Goal: Download file/media

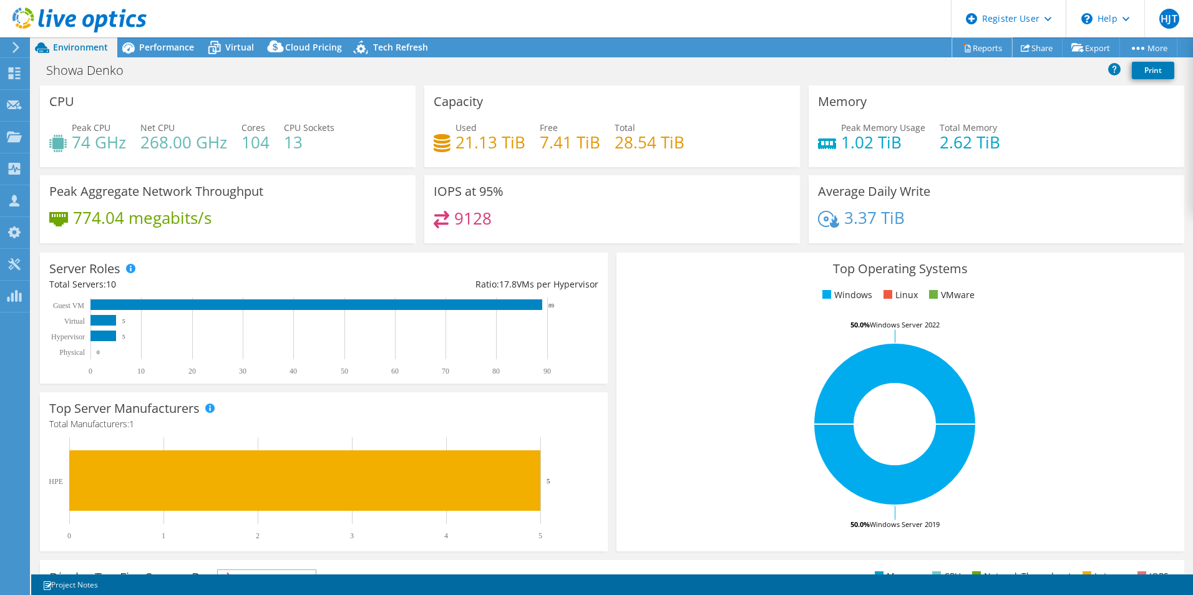
click at [980, 48] on link "Reports" at bounding box center [982, 47] width 60 height 19
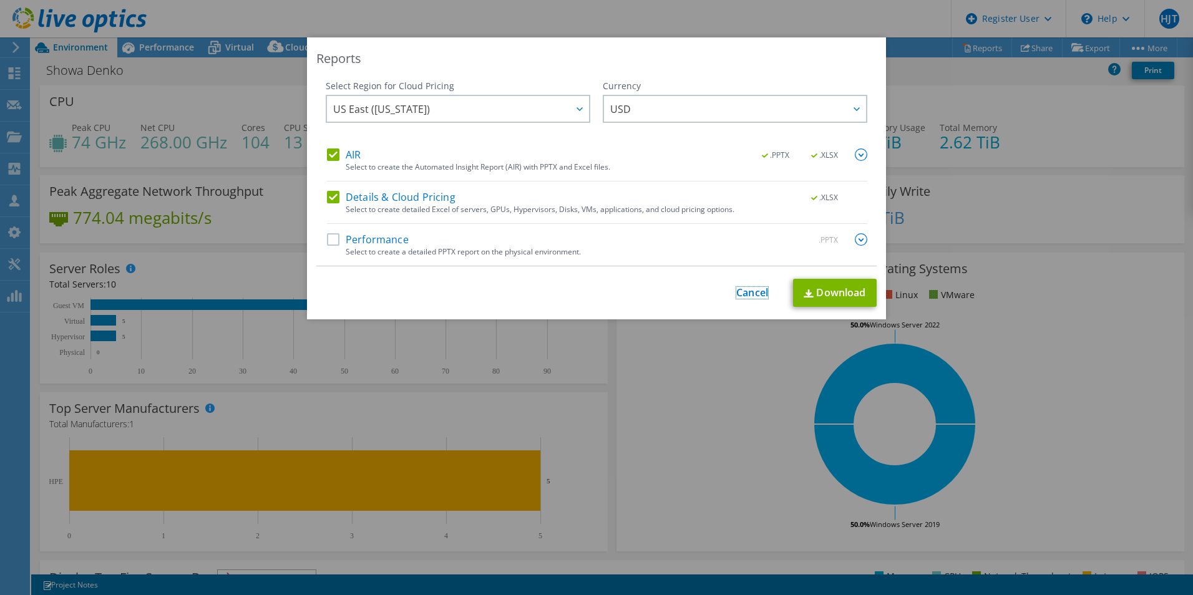
click at [759, 288] on link "Cancel" at bounding box center [752, 293] width 32 height 12
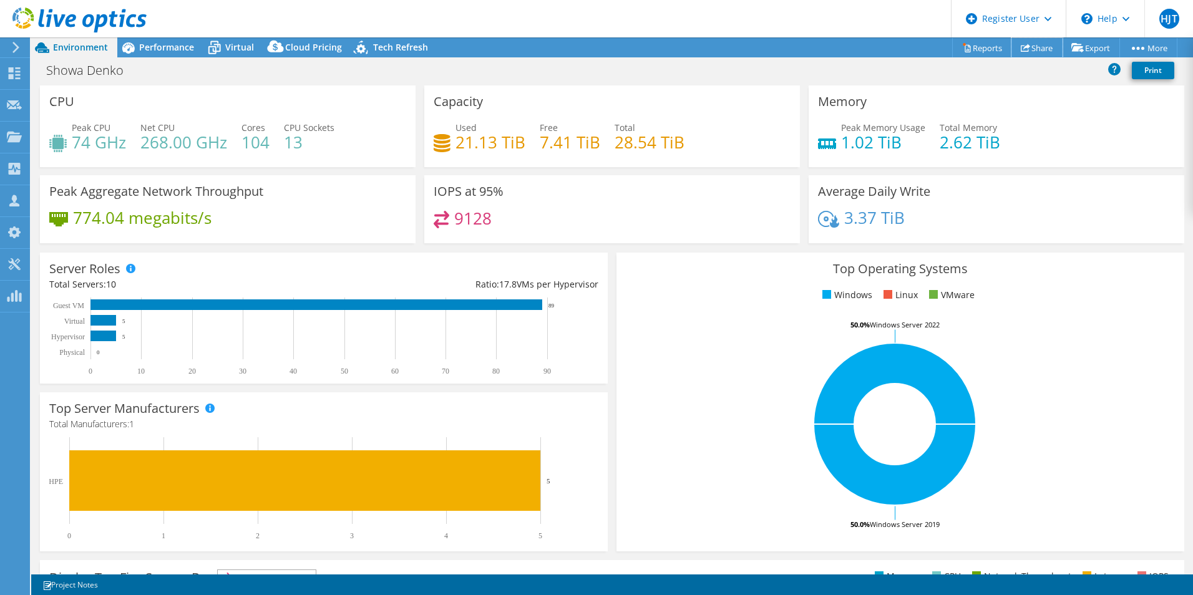
click at [1042, 49] on link "Share" at bounding box center [1036, 47] width 51 height 19
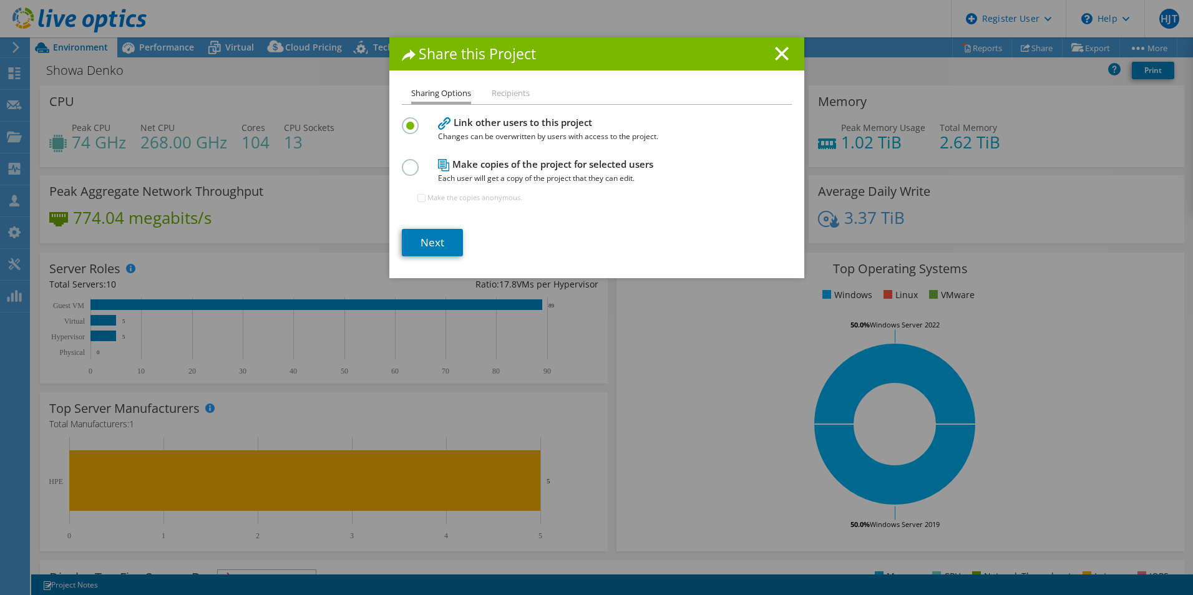
click at [778, 54] on line at bounding box center [782, 53] width 12 height 12
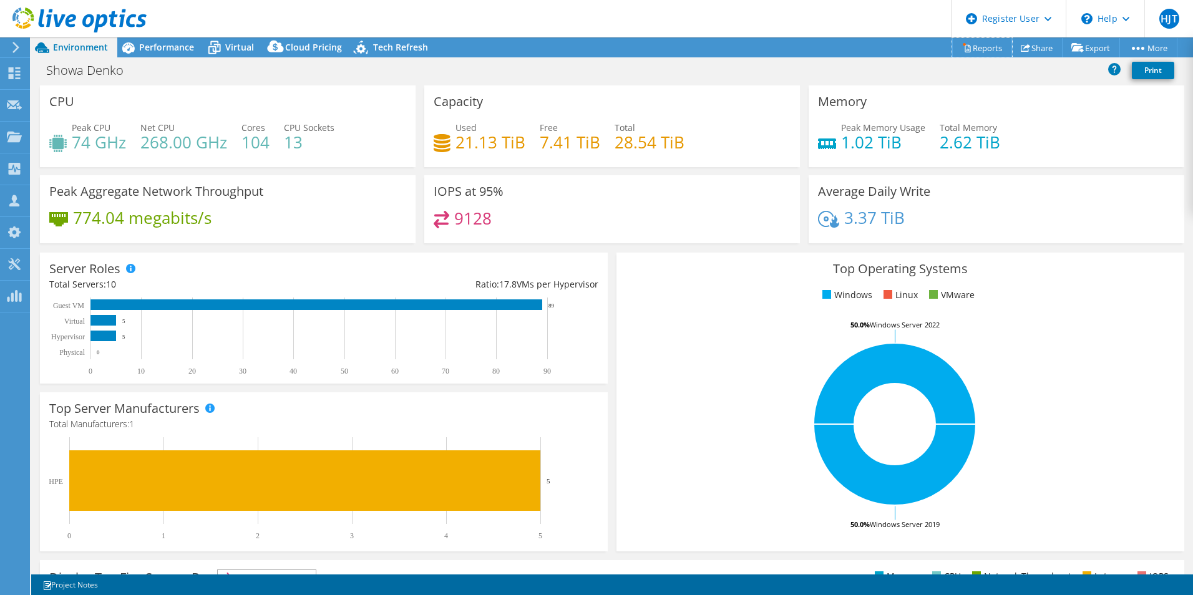
click at [983, 49] on link "Reports" at bounding box center [982, 47] width 60 height 19
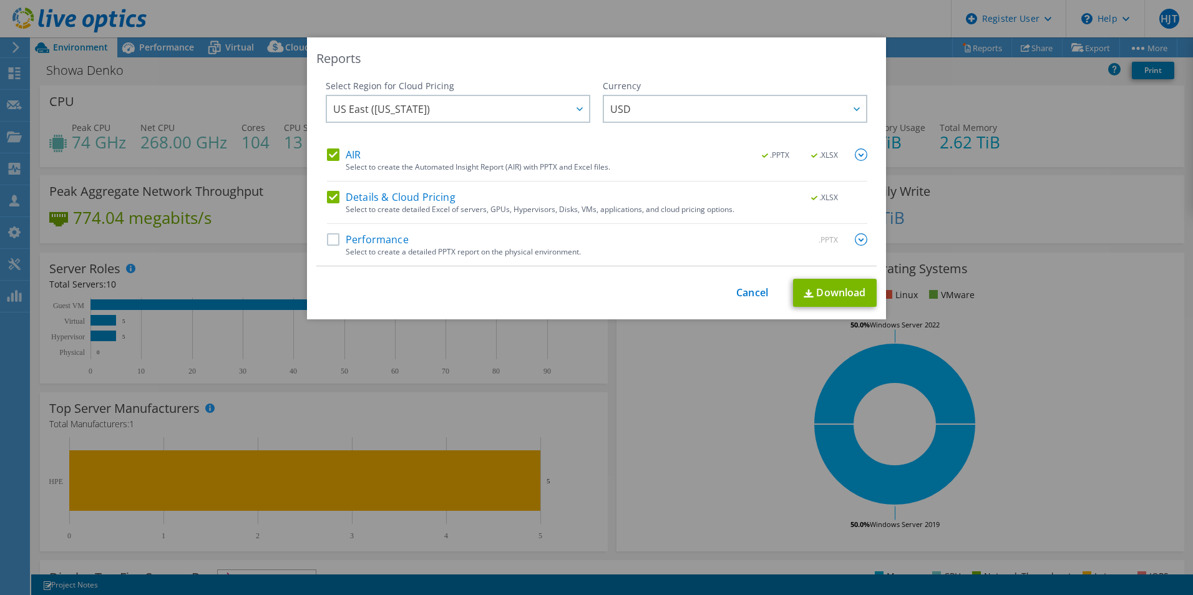
click at [327, 240] on label "Performance" at bounding box center [368, 239] width 82 height 12
click at [0, 0] on input "Performance" at bounding box center [0, 0] width 0 height 0
click at [855, 237] on img at bounding box center [861, 239] width 12 height 12
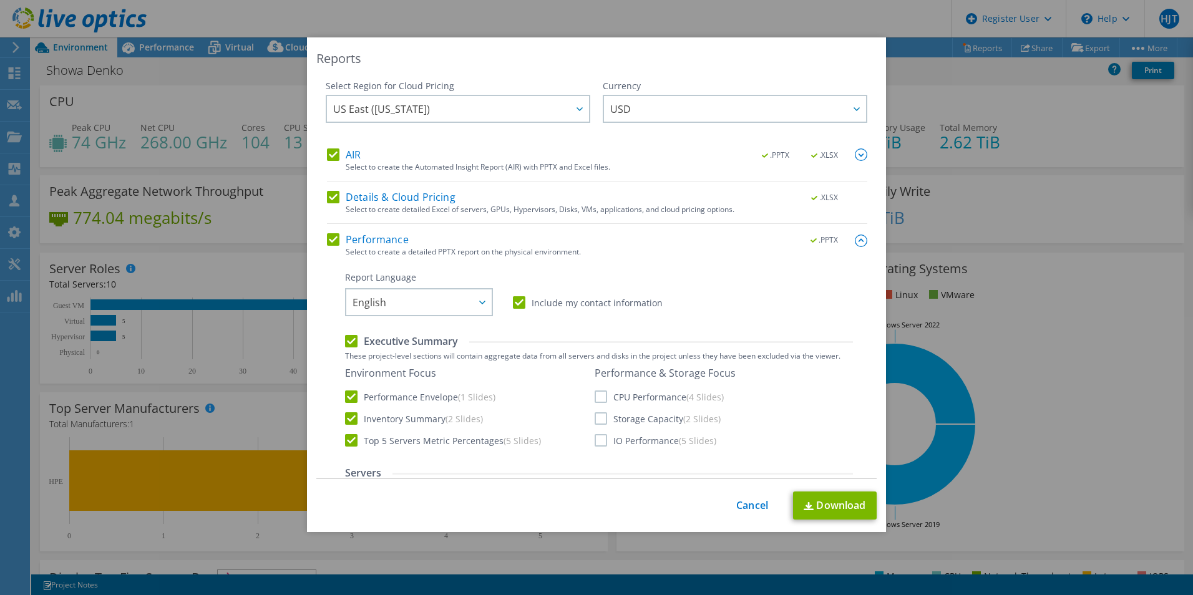
click at [855, 237] on img at bounding box center [861, 241] width 12 height 12
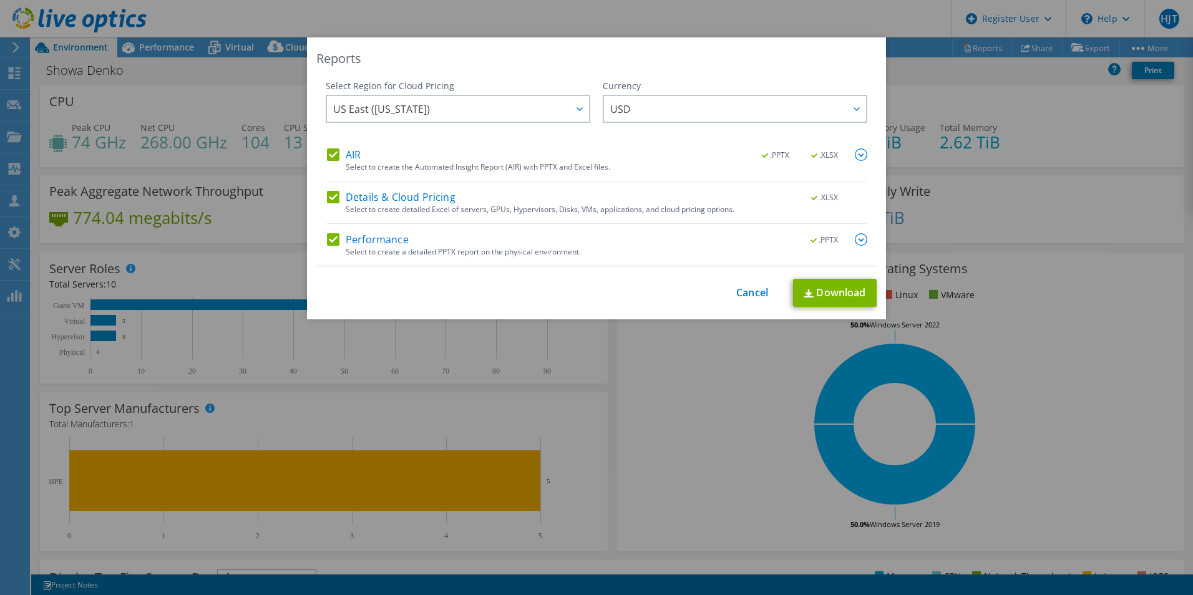
click at [573, 117] on div at bounding box center [579, 109] width 20 height 26
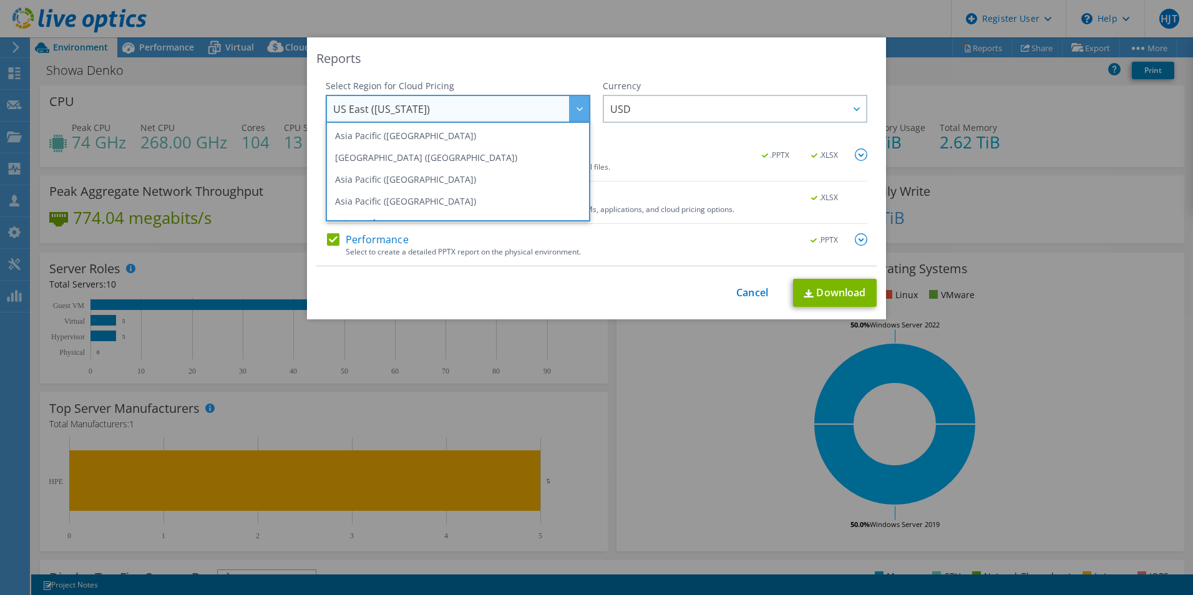
click at [517, 111] on span "US East ([US_STATE])" at bounding box center [461, 109] width 256 height 26
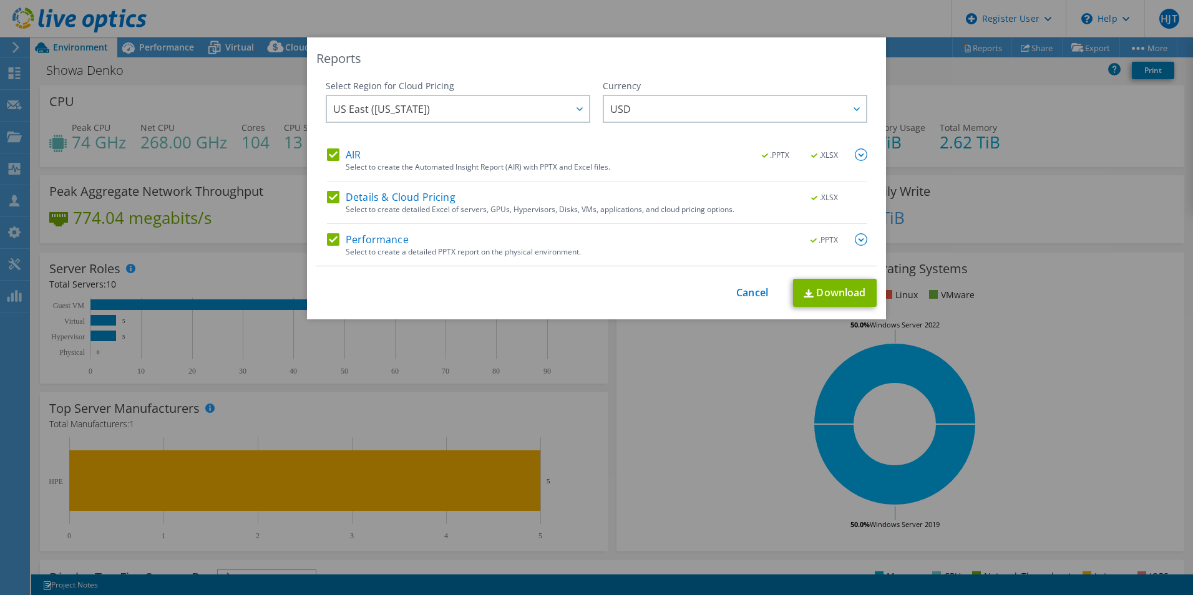
click at [543, 107] on span "US East ([US_STATE])" at bounding box center [461, 109] width 256 height 26
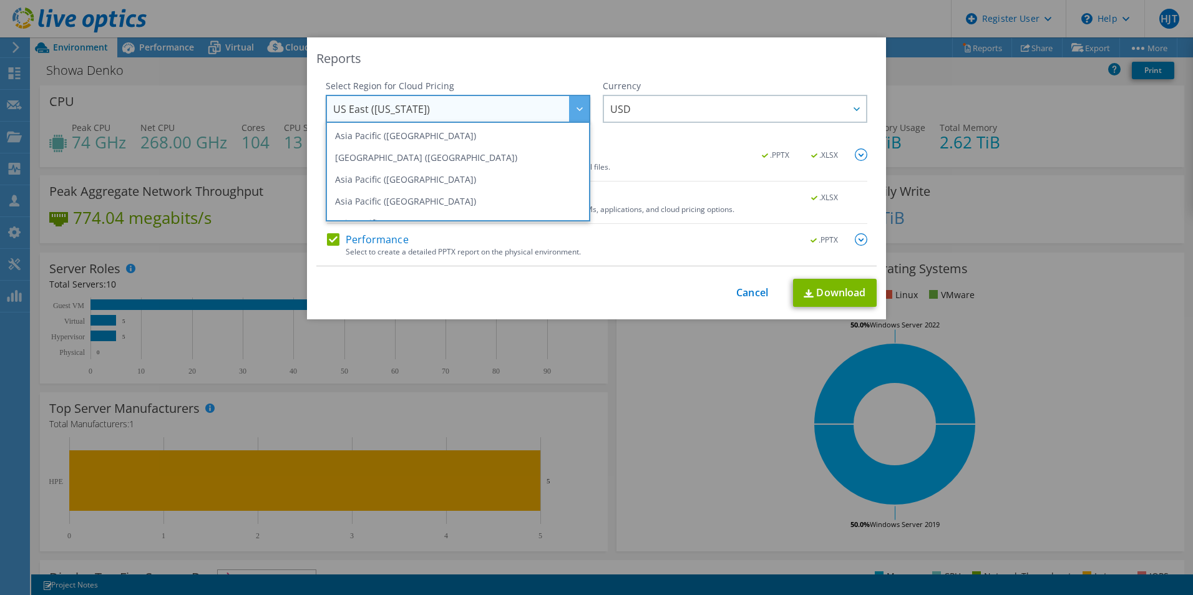
click at [417, 197] on li "Asia Pacific ([GEOGRAPHIC_DATA])" at bounding box center [458, 201] width 258 height 22
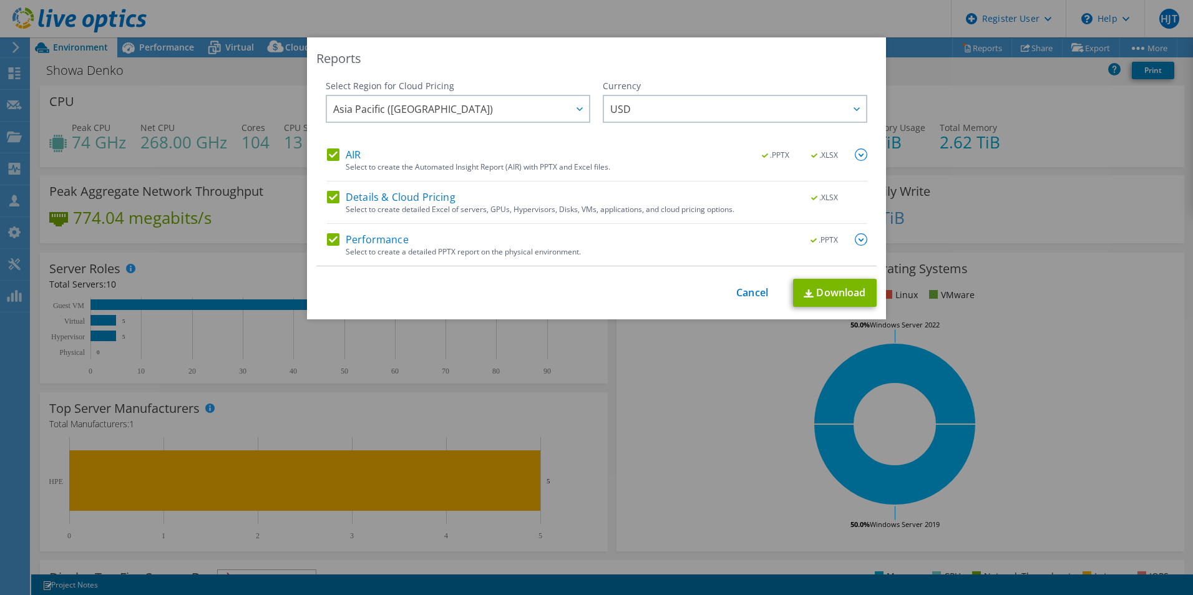
click at [734, 105] on span "USD" at bounding box center [738, 109] width 256 height 26
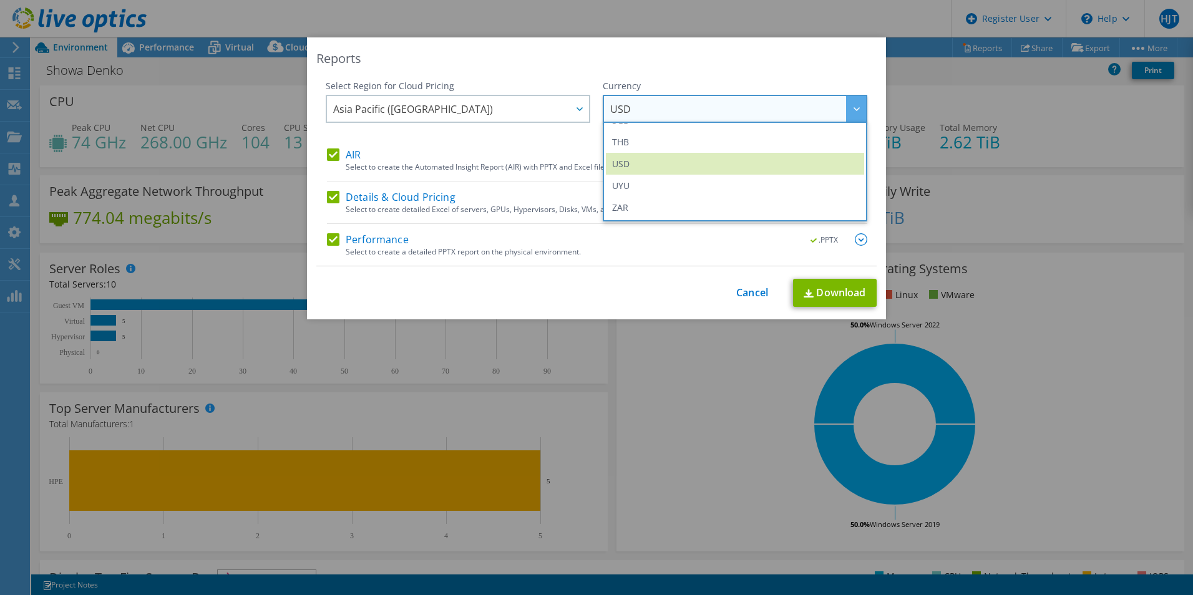
scroll to position [390, 0]
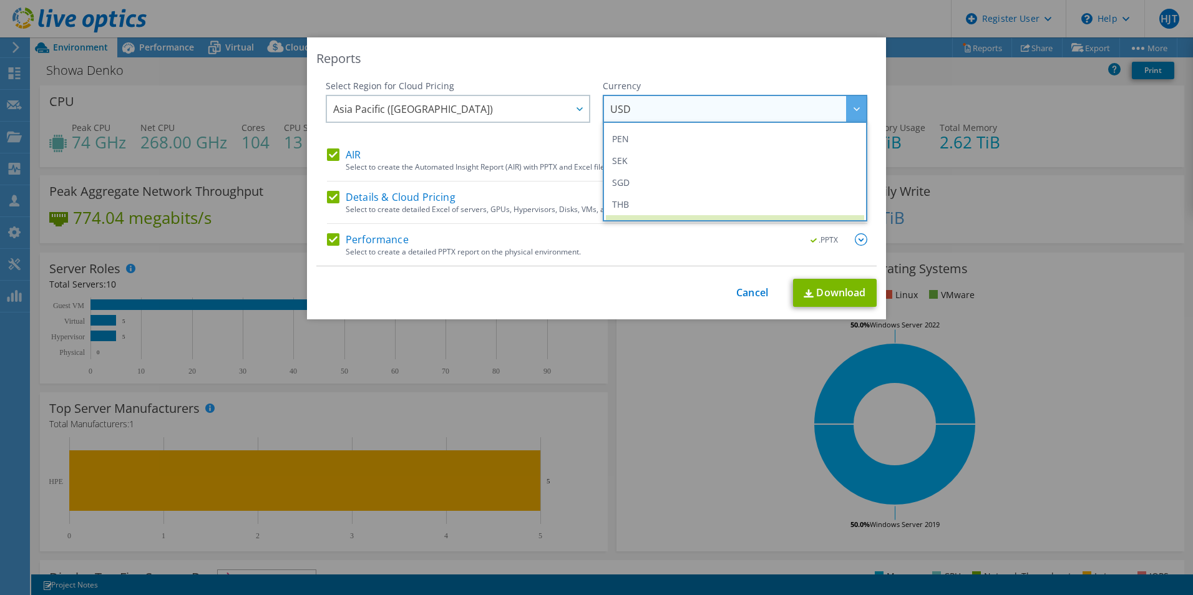
click at [636, 174] on li "SGD" at bounding box center [735, 183] width 258 height 22
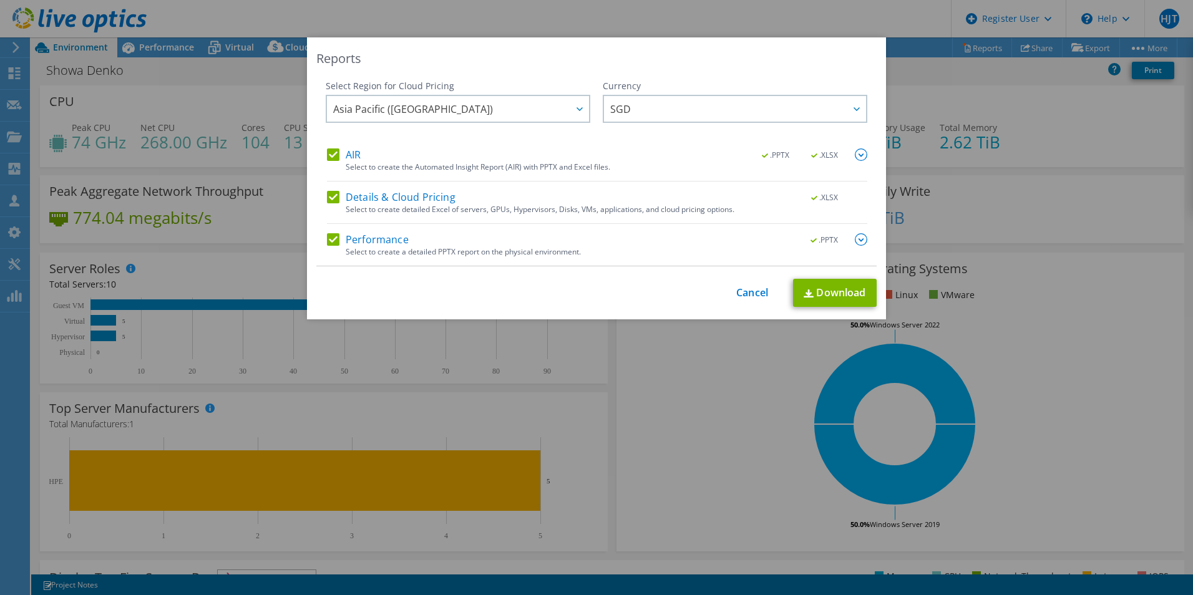
click at [855, 156] on img at bounding box center [861, 155] width 12 height 12
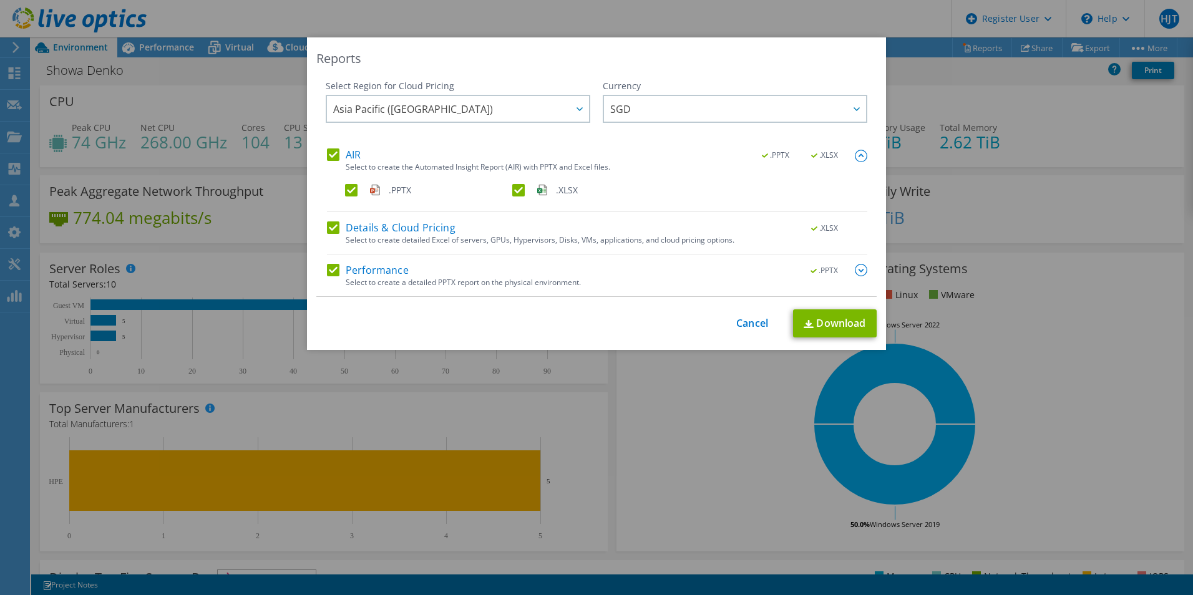
click at [861, 268] on img at bounding box center [861, 270] width 12 height 12
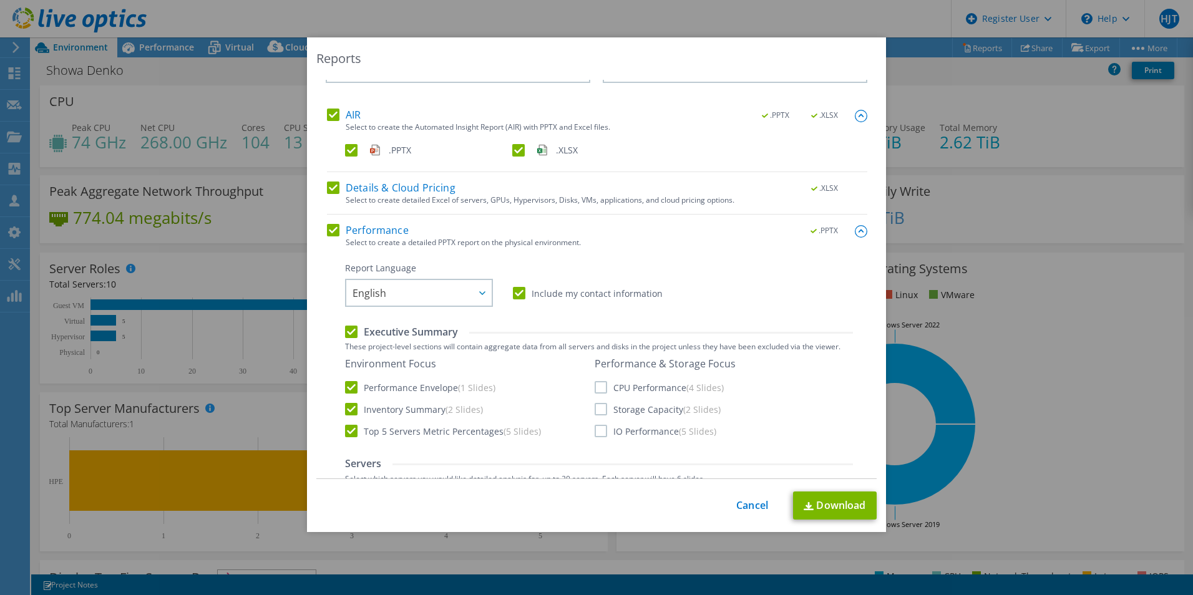
scroll to position [62, 0]
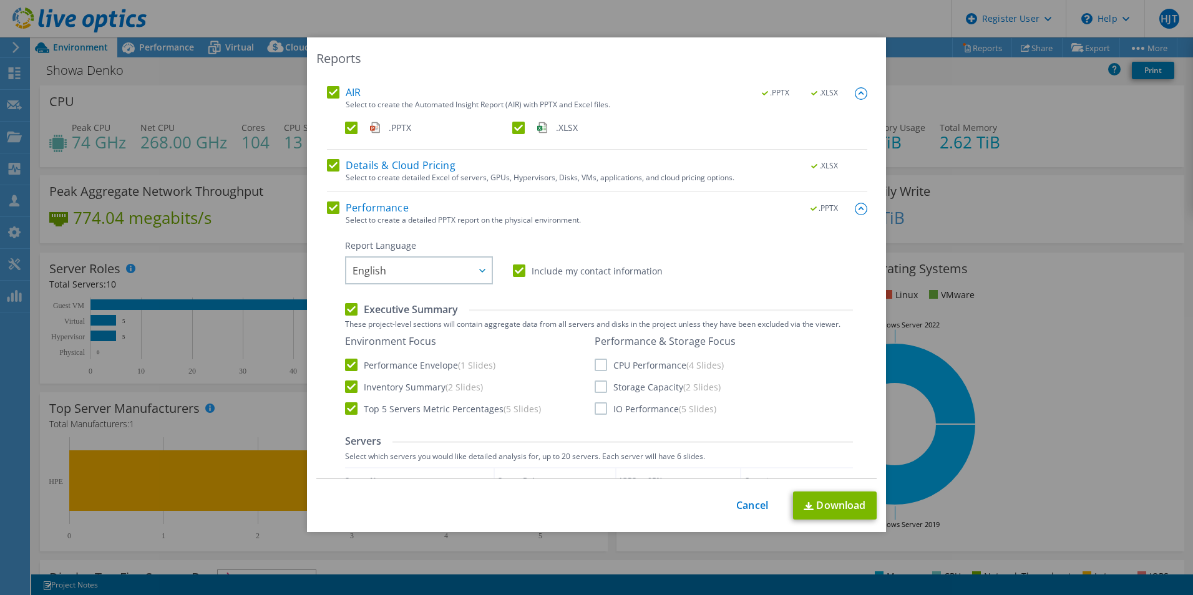
click at [545, 271] on label "Include my contact information" at bounding box center [588, 271] width 150 height 12
click at [0, 0] on input "Include my contact information" at bounding box center [0, 0] width 0 height 0
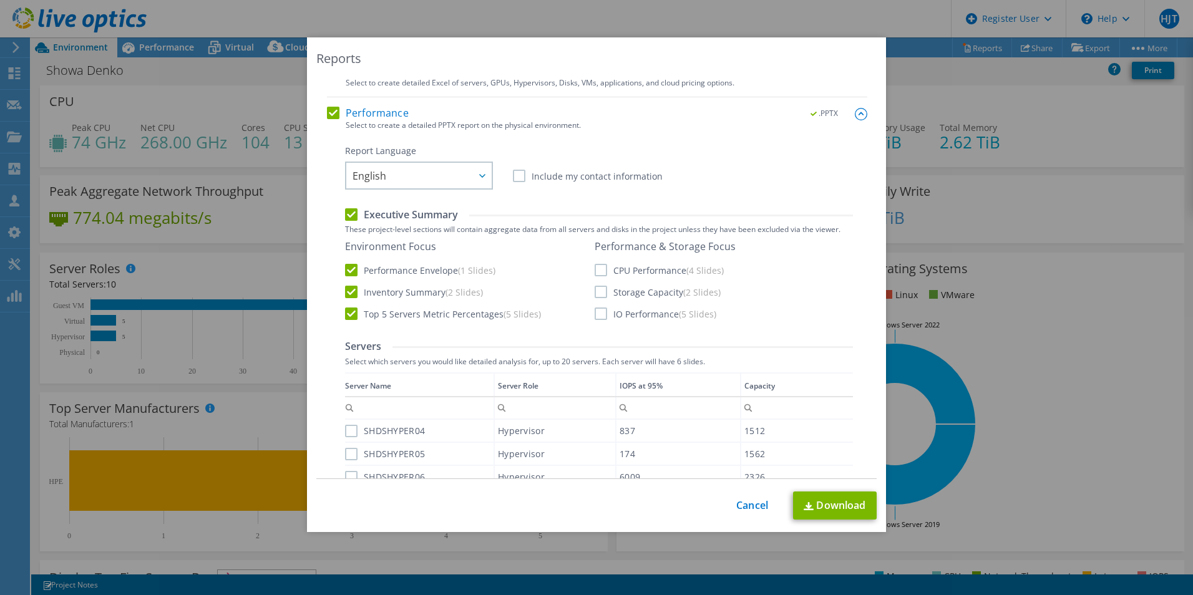
scroll to position [187, 0]
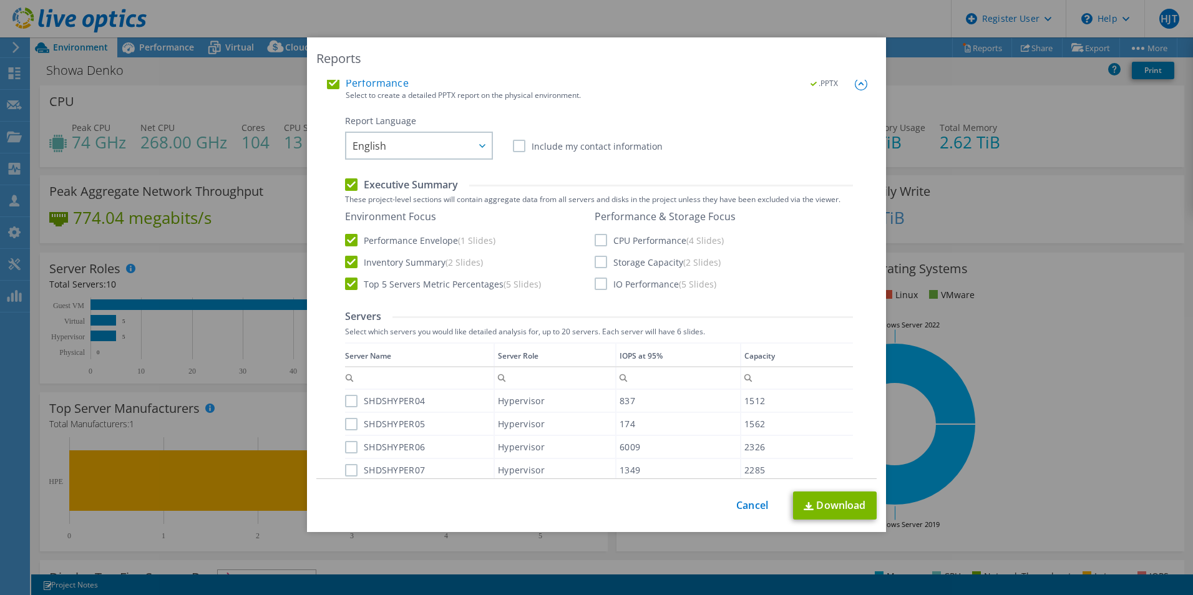
click at [642, 245] on label "CPU Performance (4 Slides)" at bounding box center [659, 240] width 129 height 12
click at [0, 0] on input "CPU Performance (4 Slides)" at bounding box center [0, 0] width 0 height 0
click at [635, 262] on label "Storage Capacity (2 Slides)" at bounding box center [658, 262] width 126 height 12
click at [0, 0] on input "Storage Capacity (2 Slides)" at bounding box center [0, 0] width 0 height 0
click at [635, 288] on label "IO Performance (5 Slides)" at bounding box center [656, 284] width 122 height 12
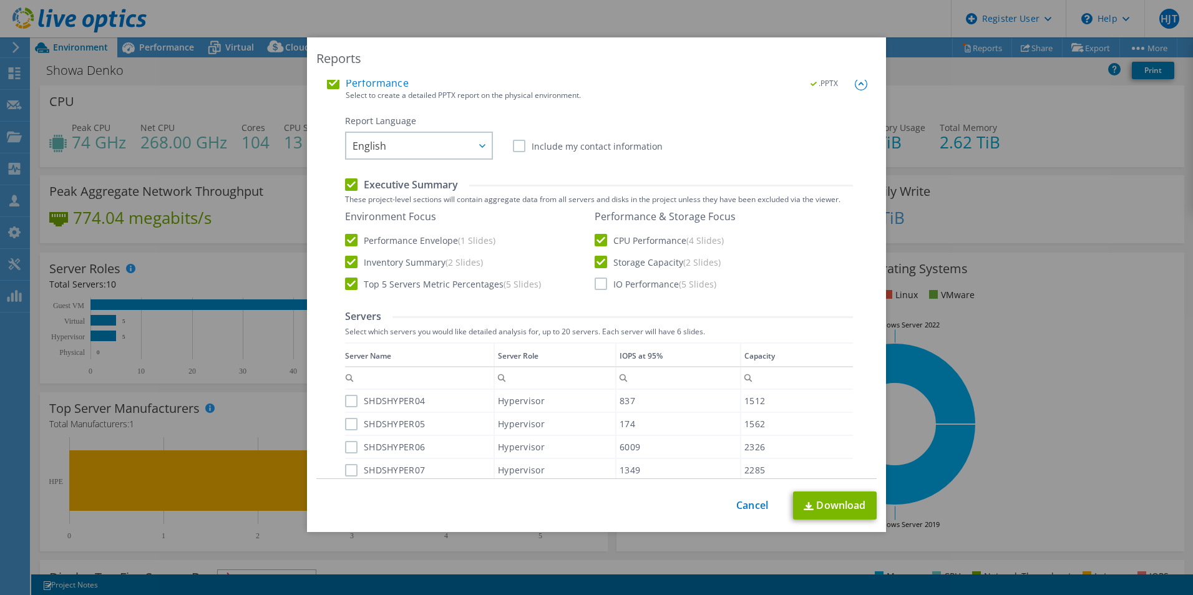
click at [0, 0] on input "IO Performance (5 Slides)" at bounding box center [0, 0] width 0 height 0
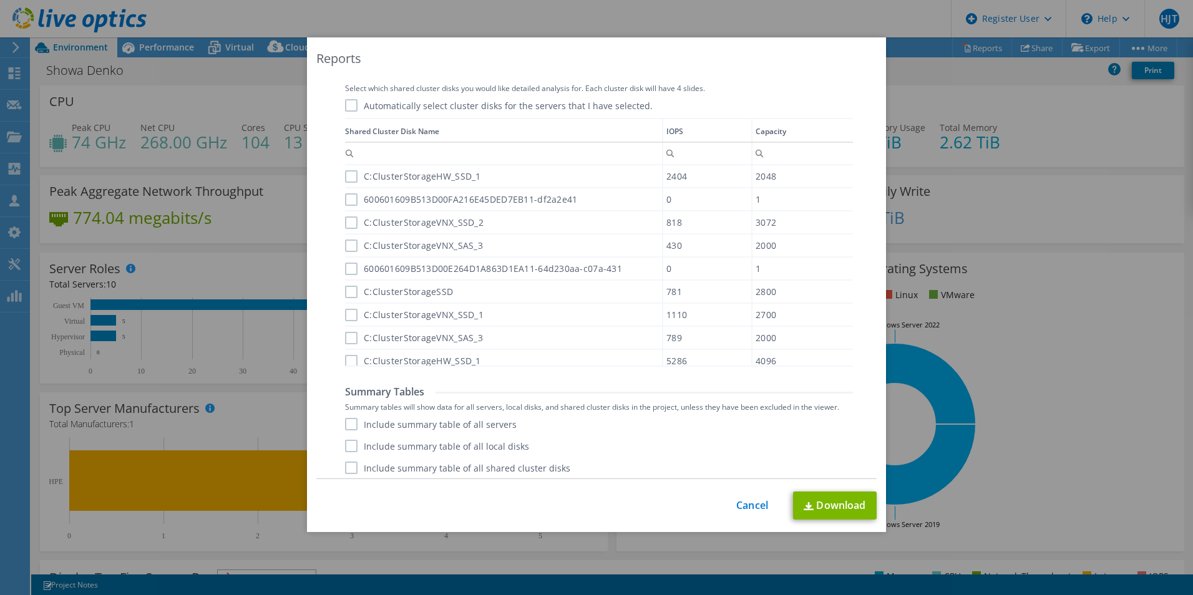
scroll to position [808, 0]
click at [498, 419] on label "Include summary table of all servers" at bounding box center [431, 419] width 172 height 12
click at [0, 0] on input "Include summary table of all servers" at bounding box center [0, 0] width 0 height 0
click at [485, 441] on label "Include summary table of all local disks" at bounding box center [437, 441] width 184 height 12
click at [0, 0] on input "Include summary table of all local disks" at bounding box center [0, 0] width 0 height 0
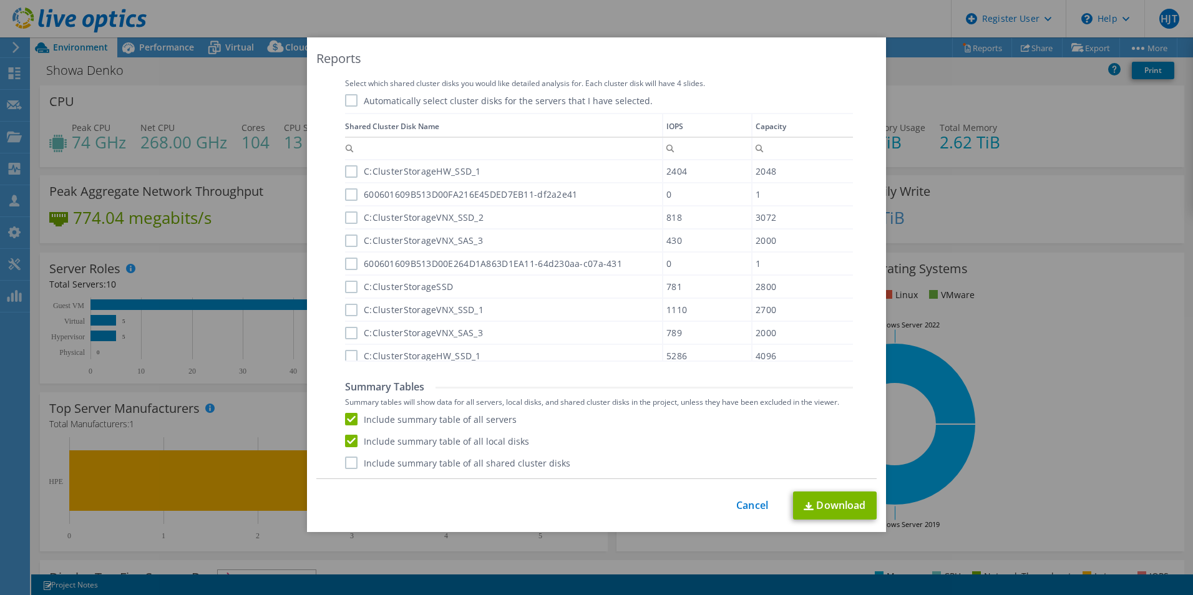
click at [486, 457] on label "Include summary table of all shared cluster disks" at bounding box center [457, 463] width 225 height 12
click at [0, 0] on input "Include summary table of all shared cluster disks" at bounding box center [0, 0] width 0 height 0
click at [844, 501] on link "Download" at bounding box center [835, 506] width 84 height 28
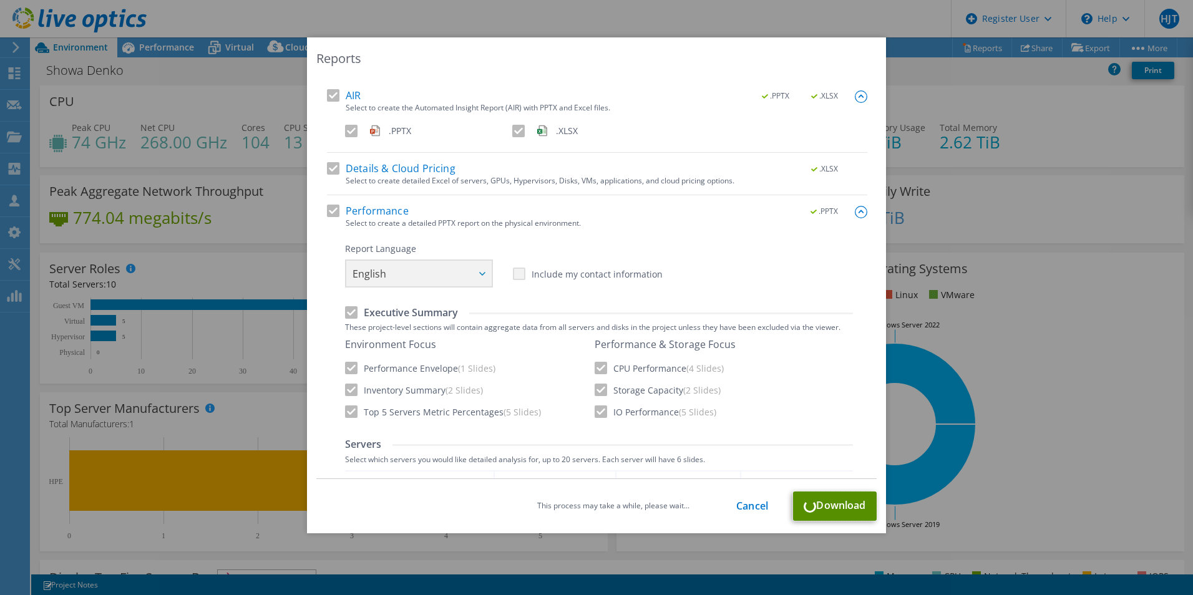
scroll to position [0, 0]
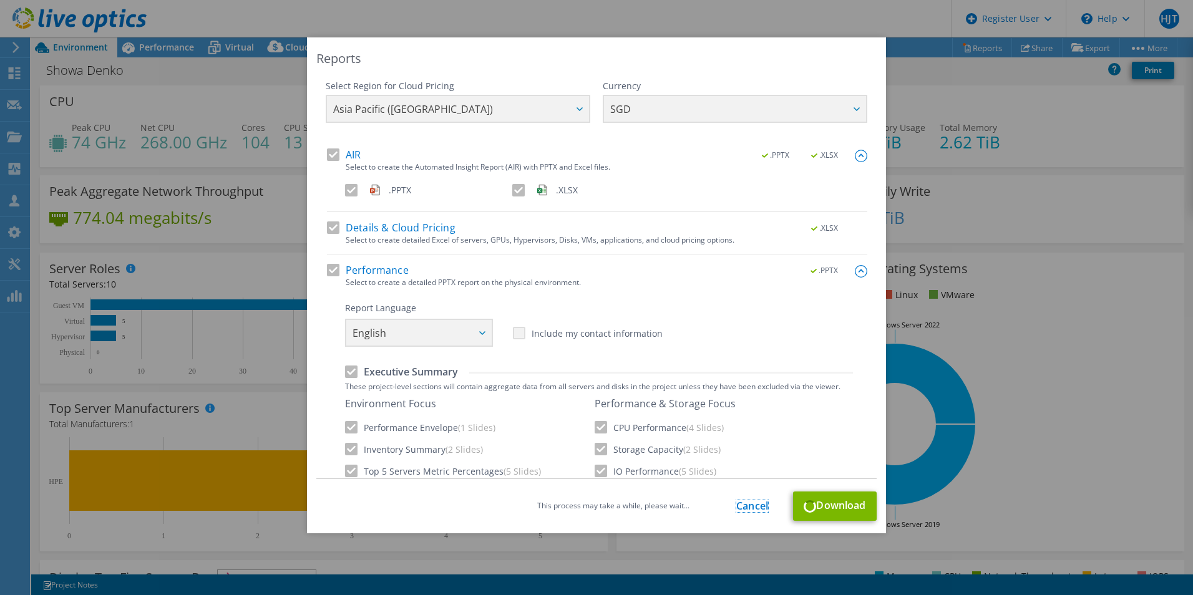
click at [744, 510] on link "Cancel" at bounding box center [752, 506] width 32 height 12
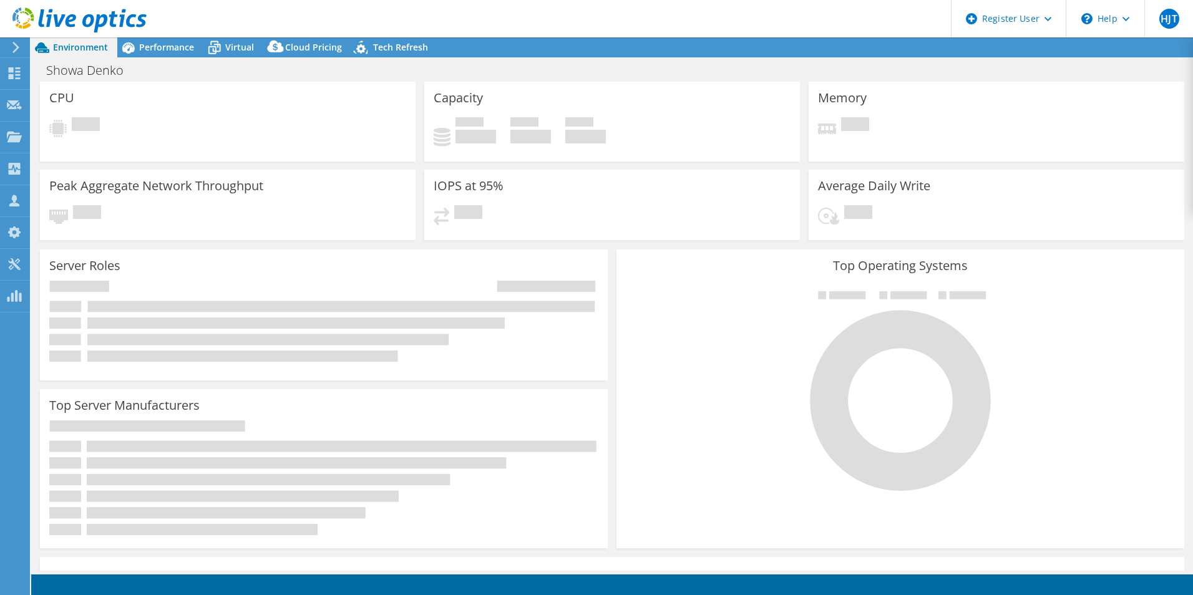
select select "USD"
select select "[GEOGRAPHIC_DATA]"
select select "SGD"
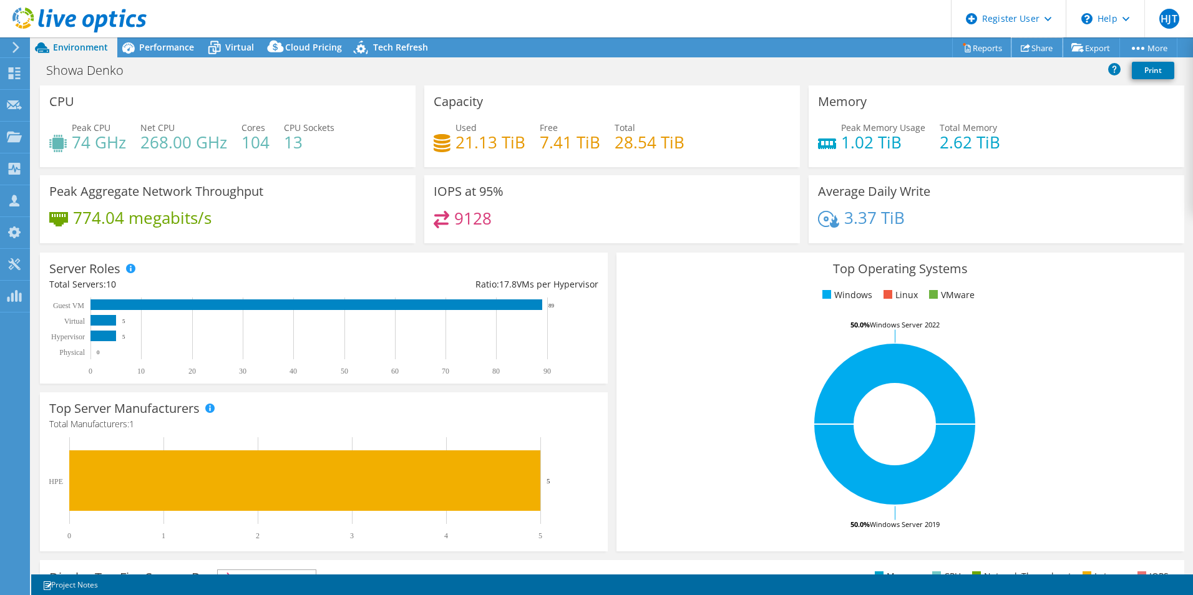
click at [1021, 45] on icon at bounding box center [1025, 47] width 9 height 9
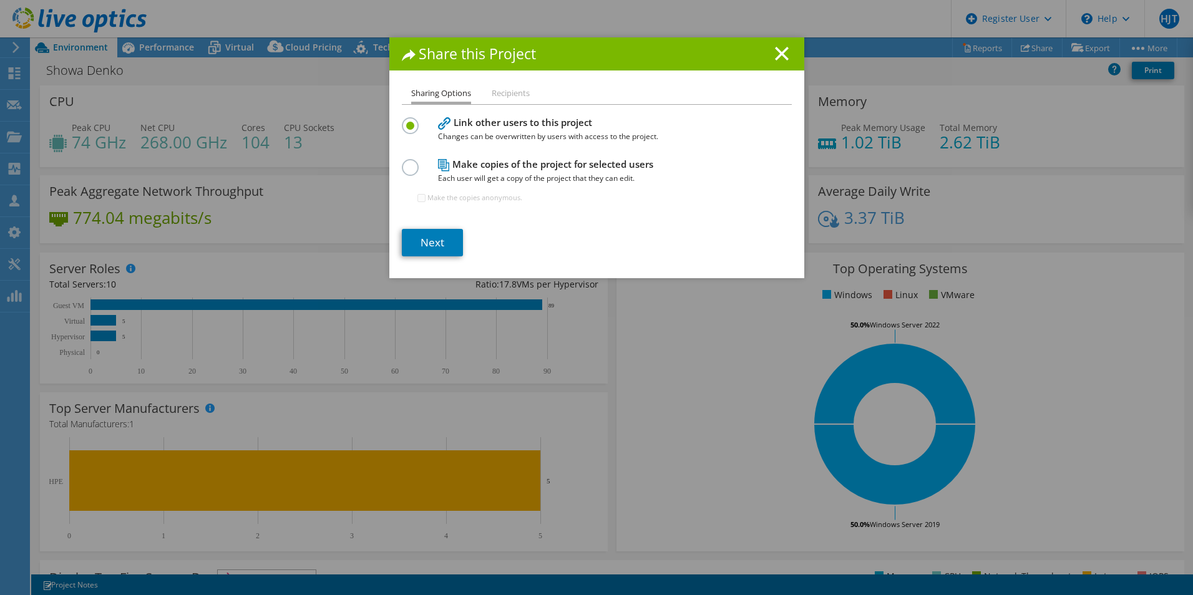
click at [775, 56] on icon at bounding box center [782, 54] width 14 height 14
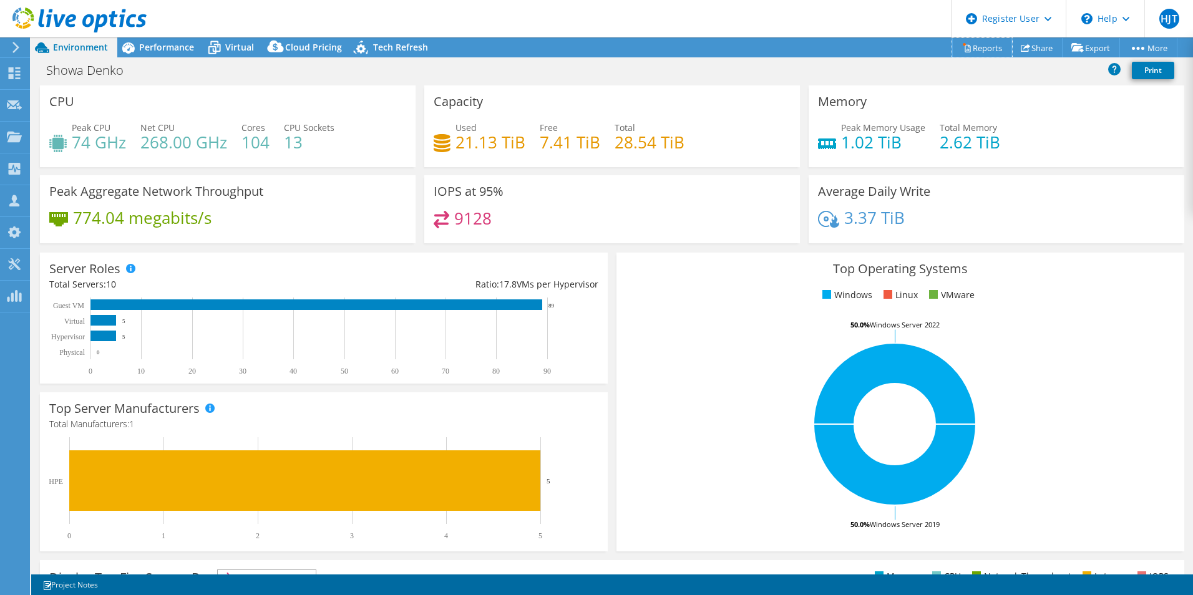
click at [975, 46] on link "Reports" at bounding box center [982, 47] width 60 height 19
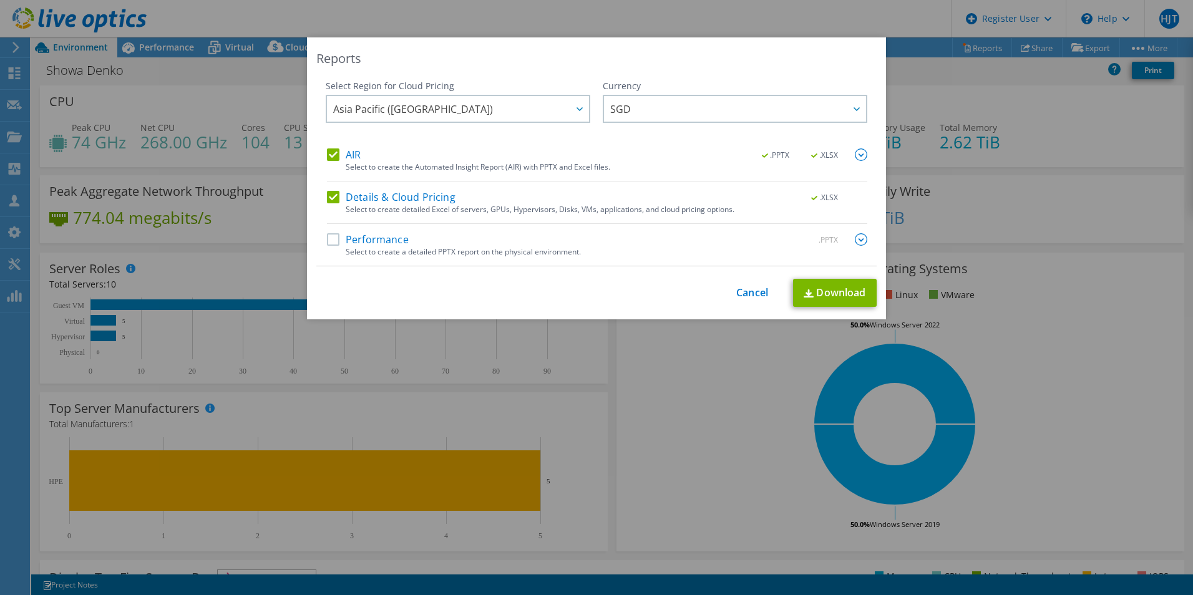
click at [855, 159] on img at bounding box center [861, 155] width 12 height 12
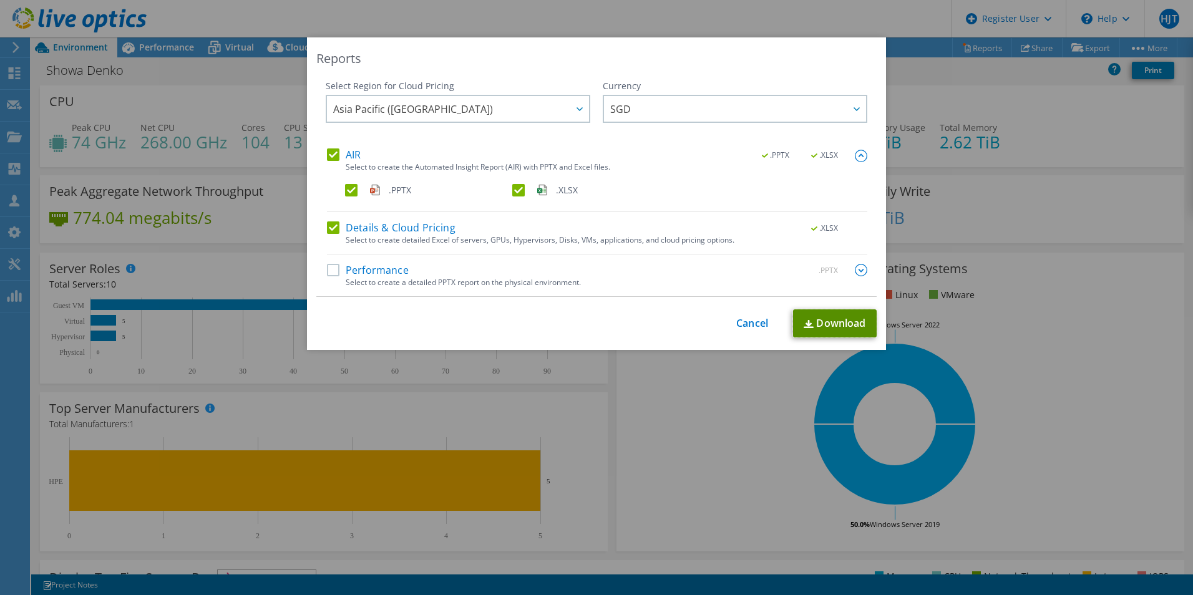
click at [821, 322] on link "Download" at bounding box center [835, 323] width 84 height 28
click at [450, 119] on span "Asia Pacific ([GEOGRAPHIC_DATA])" at bounding box center [461, 109] width 256 height 26
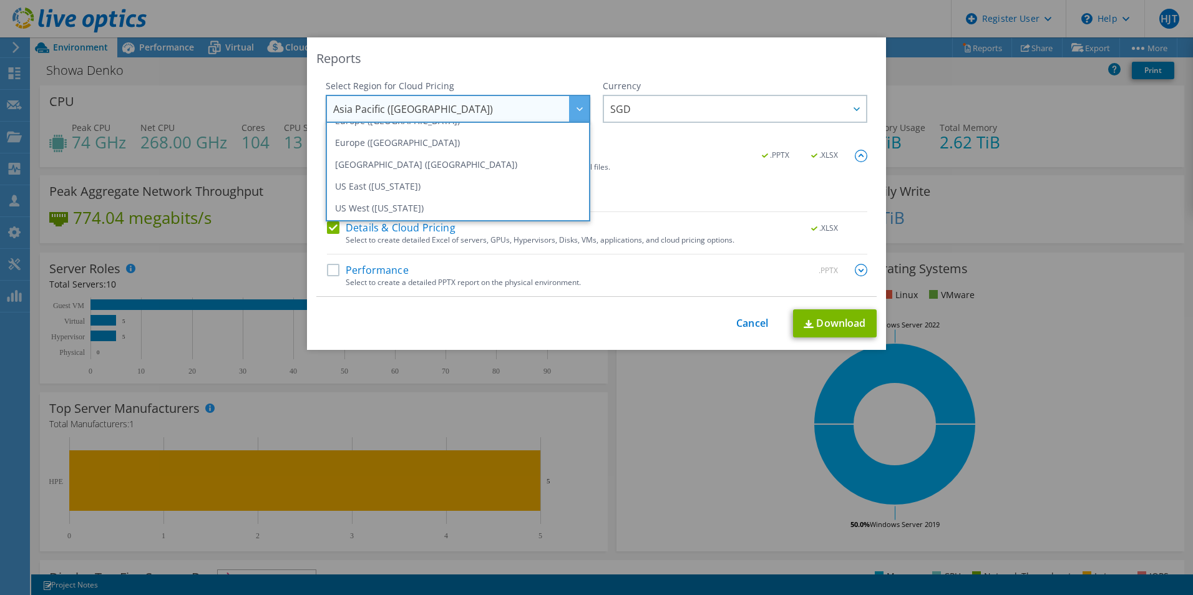
scroll to position [168, 0]
click at [372, 329] on div "This process may take a while, please wait... Cancel Download" at bounding box center [596, 323] width 560 height 28
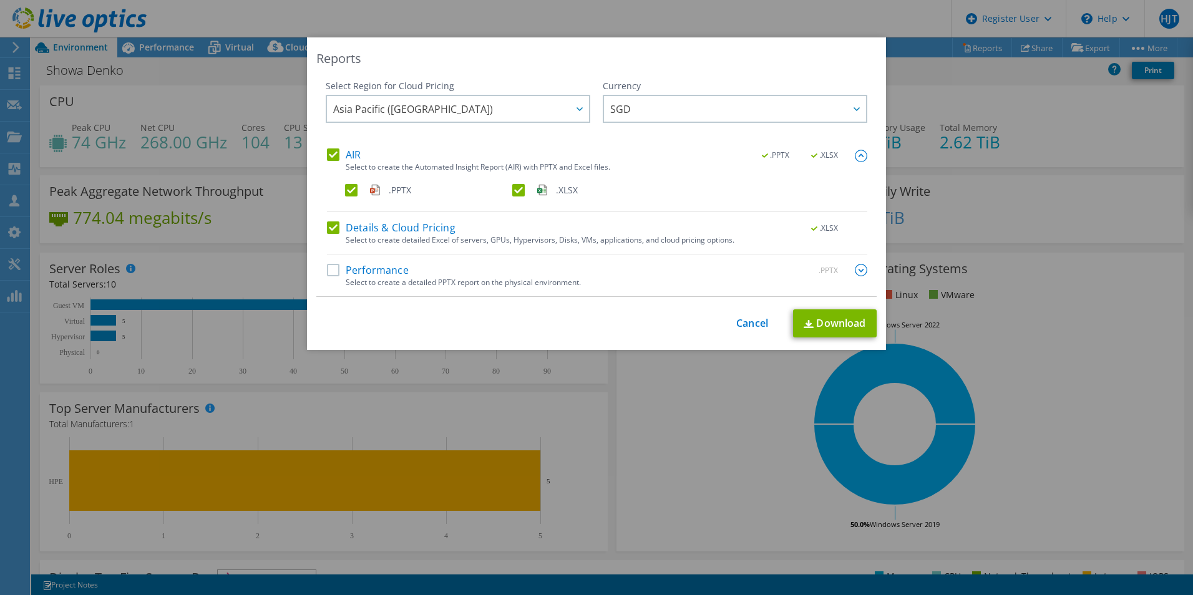
click at [388, 236] on div "Select to create detailed Excel of servers, GPUs, Hypervisors, Disks, VMs, appl…" at bounding box center [607, 240] width 522 height 9
click at [329, 155] on label "AIR" at bounding box center [344, 155] width 34 height 12
click at [0, 0] on input "AIR" at bounding box center [0, 0] width 0 height 0
click at [329, 229] on label "Details & Cloud Pricing" at bounding box center [391, 228] width 129 height 12
click at [0, 0] on input "Details & Cloud Pricing" at bounding box center [0, 0] width 0 height 0
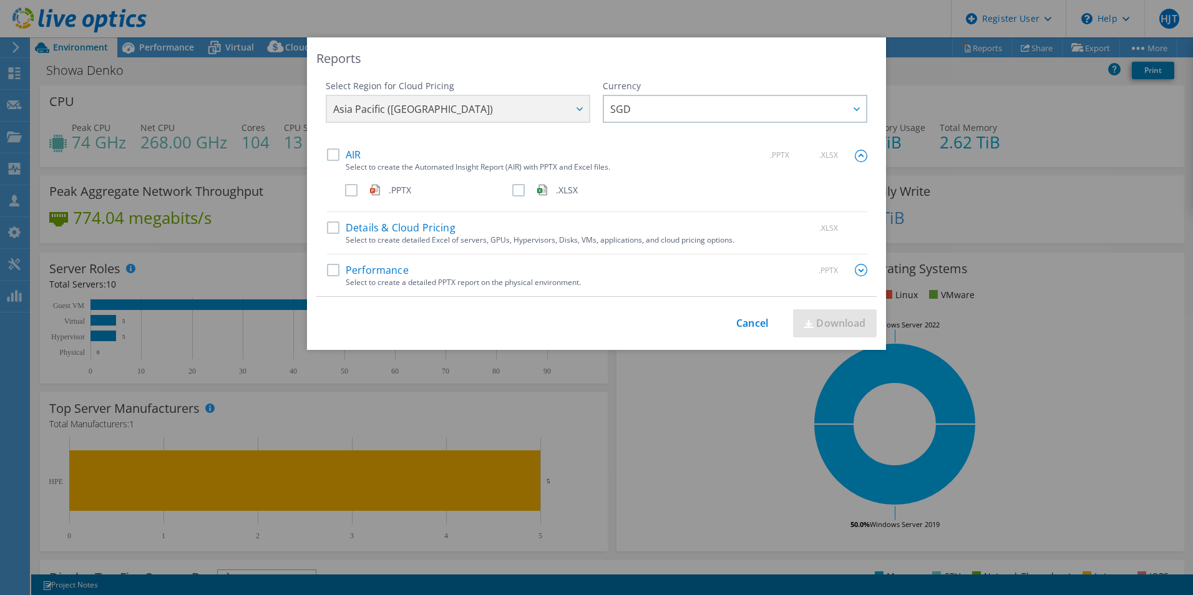
click at [332, 274] on label "Performance" at bounding box center [368, 270] width 82 height 12
click at [0, 0] on input "Performance" at bounding box center [0, 0] width 0 height 0
click at [856, 272] on img at bounding box center [861, 270] width 12 height 12
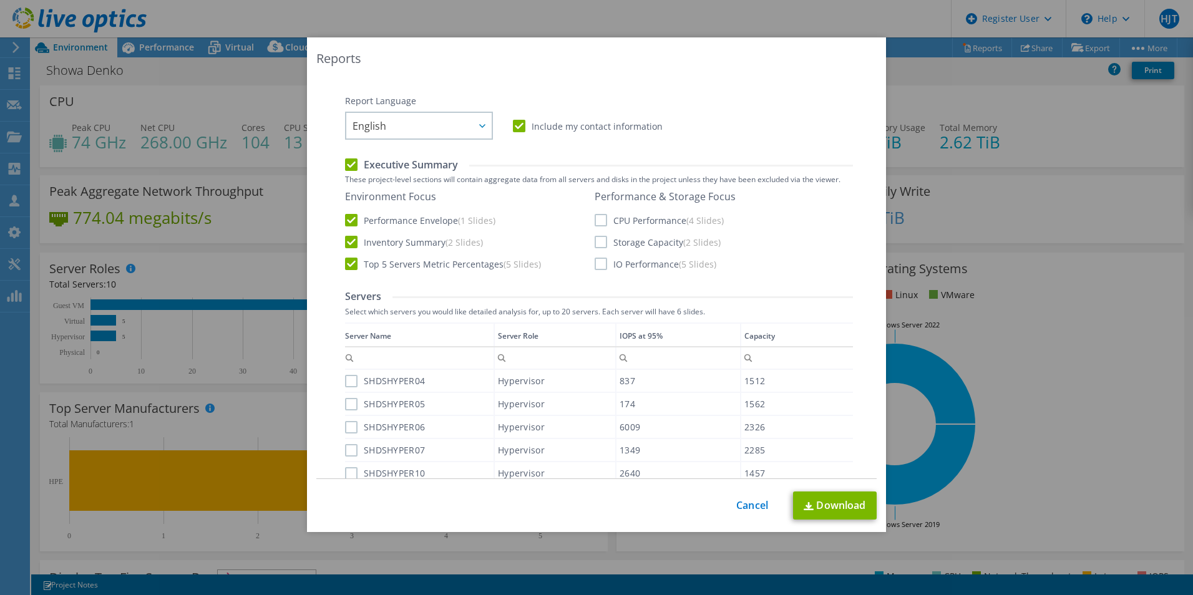
scroll to position [187, 0]
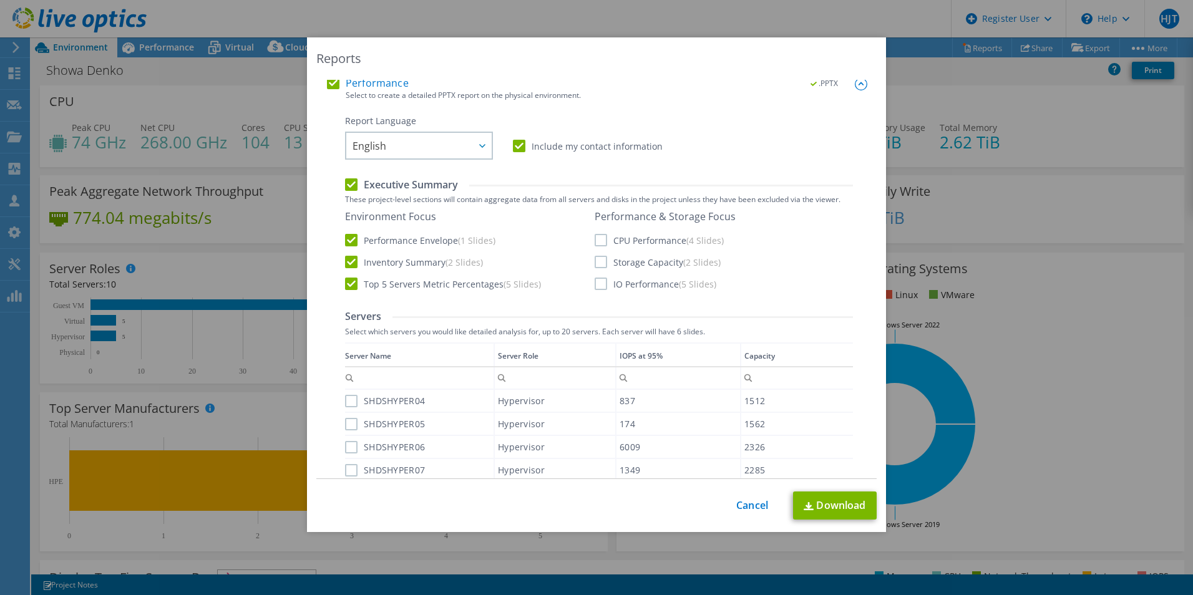
click at [640, 238] on label "CPU Performance (4 Slides)" at bounding box center [659, 240] width 129 height 12
click at [0, 0] on input "CPU Performance (4 Slides)" at bounding box center [0, 0] width 0 height 0
click at [638, 260] on label "Storage Capacity (2 Slides)" at bounding box center [658, 262] width 126 height 12
click at [0, 0] on input "Storage Capacity (2 Slides)" at bounding box center [0, 0] width 0 height 0
click at [636, 280] on label "IO Performance (5 Slides)" at bounding box center [656, 284] width 122 height 12
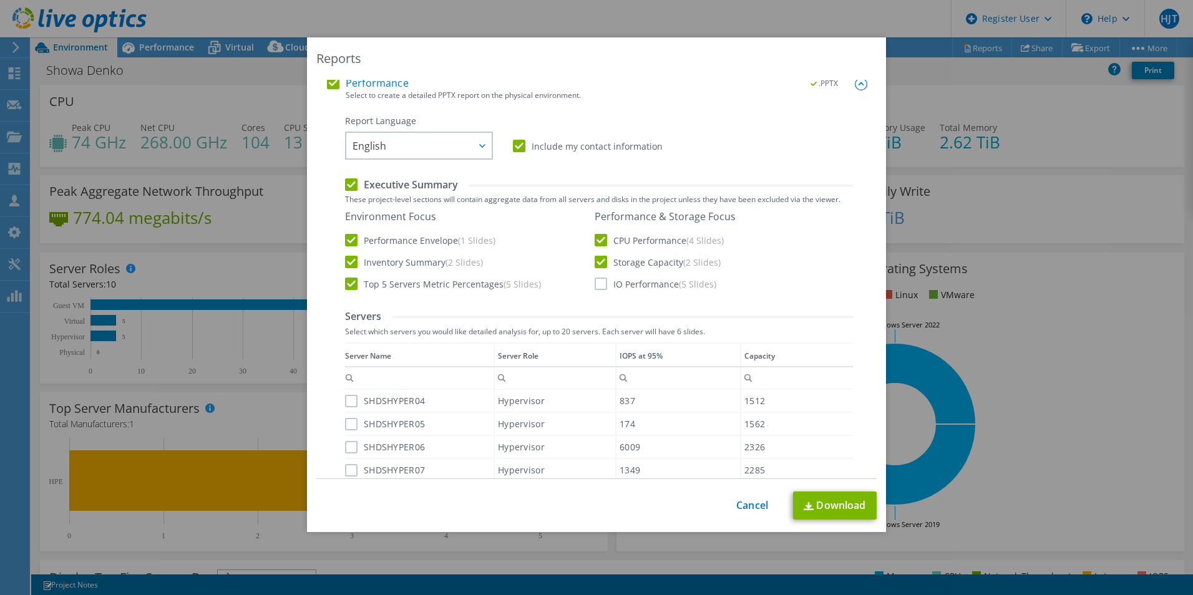
click at [0, 0] on input "IO Performance (5 Slides)" at bounding box center [0, 0] width 0 height 0
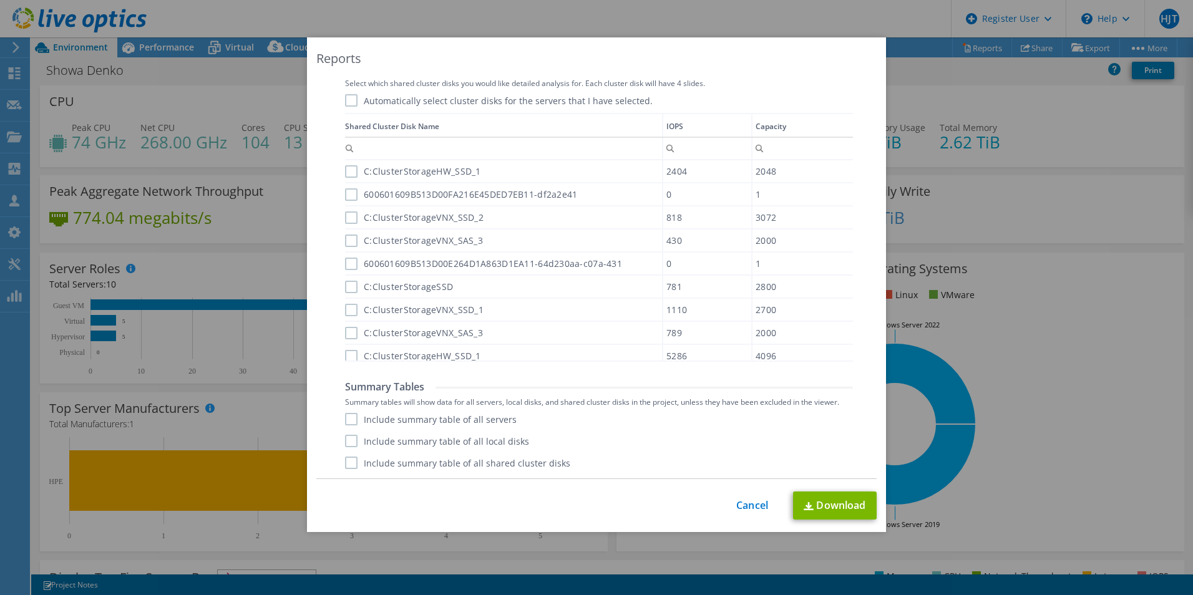
scroll to position [11, 0]
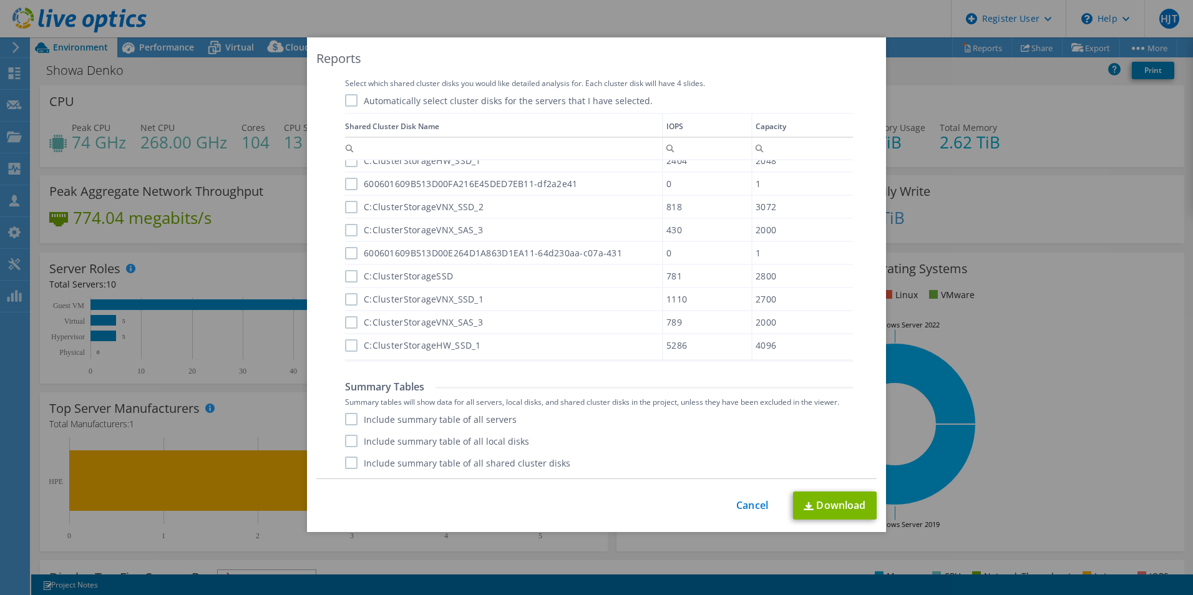
click at [457, 419] on label "Include summary table of all servers" at bounding box center [431, 419] width 172 height 12
click at [0, 0] on input "Include summary table of all servers" at bounding box center [0, 0] width 0 height 0
click at [469, 435] on label "Include summary table of all local disks" at bounding box center [437, 441] width 184 height 12
click at [0, 0] on input "Include summary table of all local disks" at bounding box center [0, 0] width 0 height 0
click at [470, 464] on label "Include summary table of all shared cluster disks" at bounding box center [457, 463] width 225 height 12
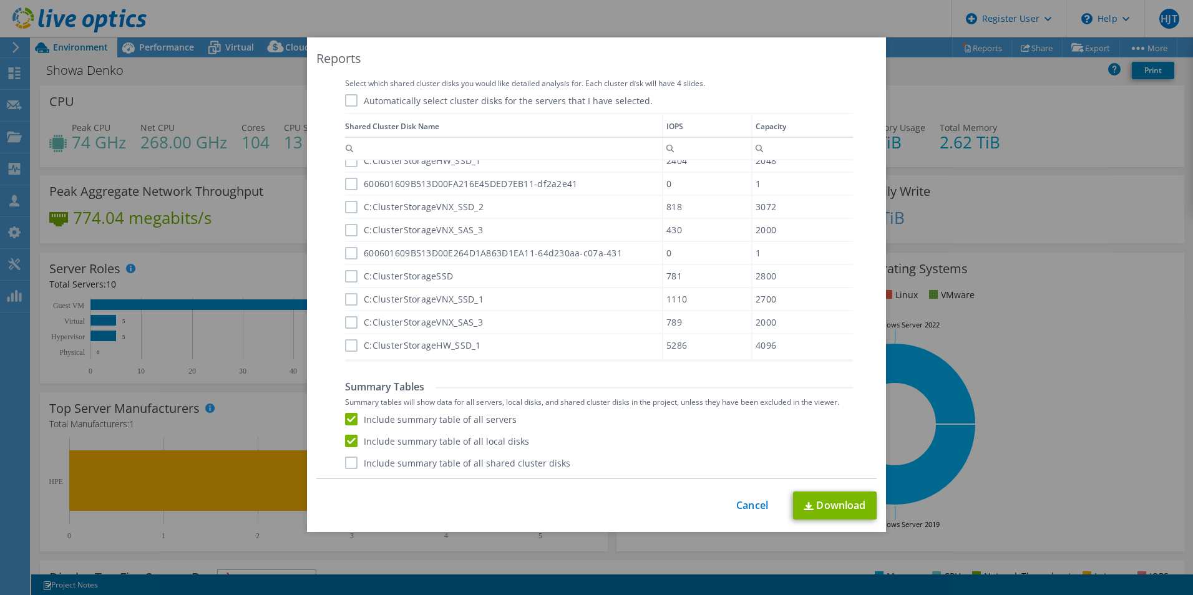
click at [0, 0] on input "Include summary table of all shared cluster disks" at bounding box center [0, 0] width 0 height 0
click at [831, 502] on link "Download" at bounding box center [835, 506] width 84 height 28
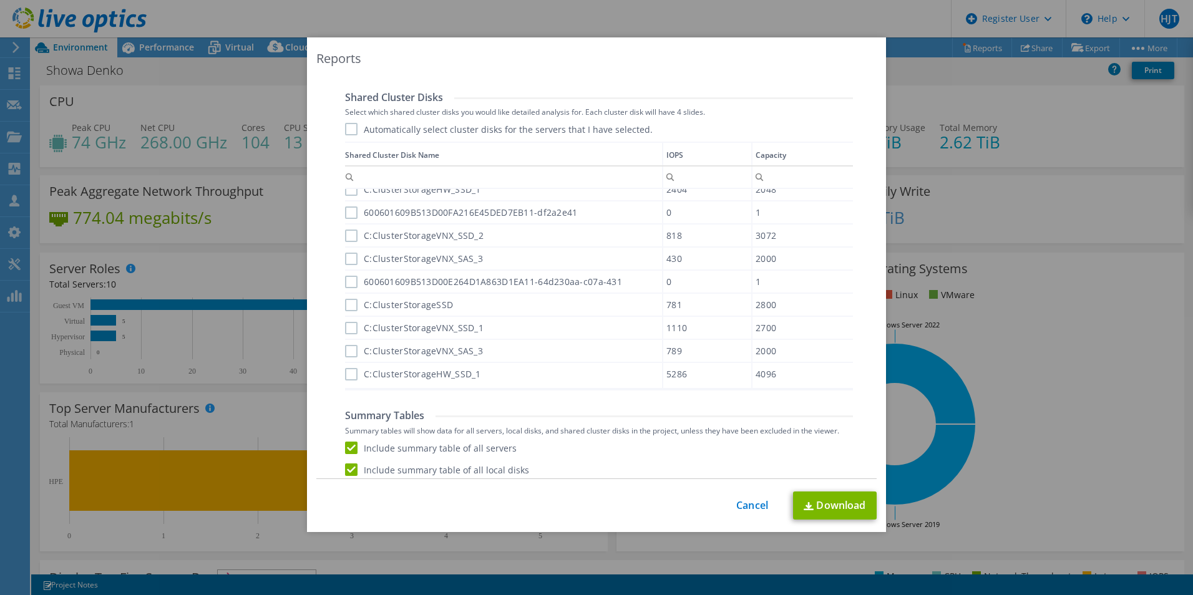
scroll to position [808, 0]
